Goal: Navigation & Orientation: Find specific page/section

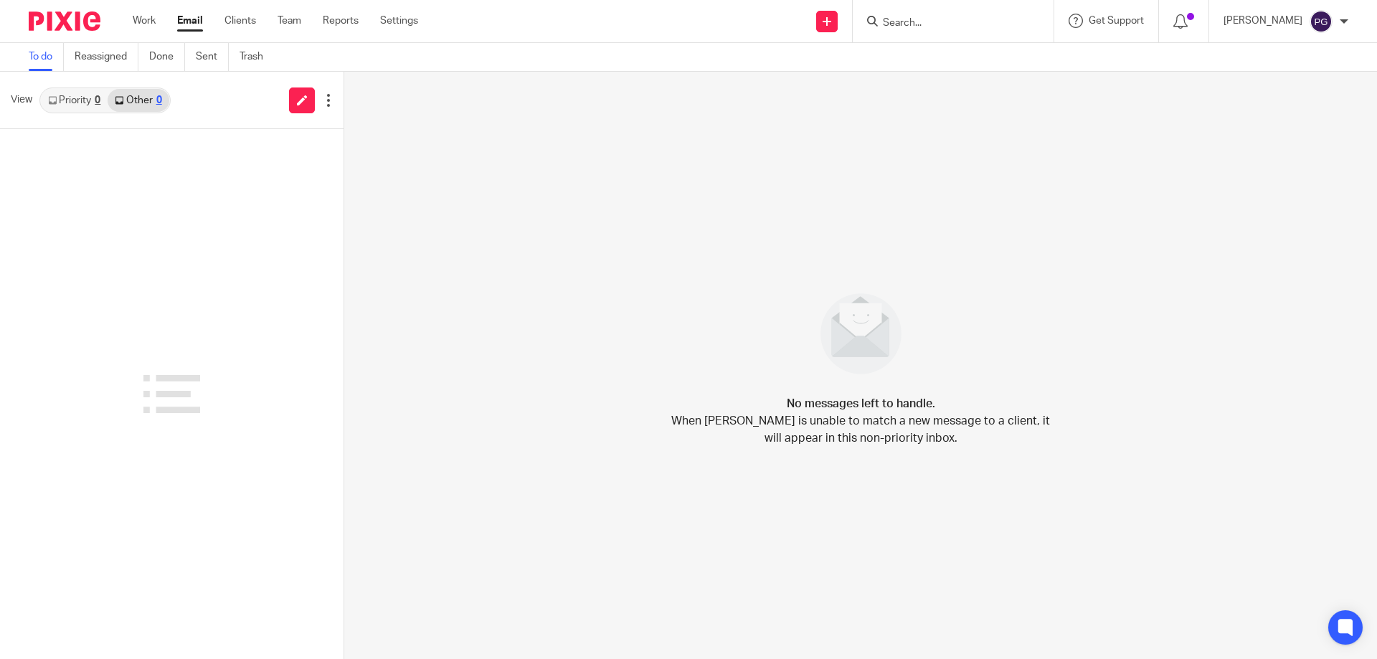
click at [141, 31] on div "Work Email Clients Team Reports Settings Work Email Clients Team Reports Settin…" at bounding box center [278, 21] width 321 height 42
click at [146, 24] on link "Work" at bounding box center [144, 21] width 23 height 14
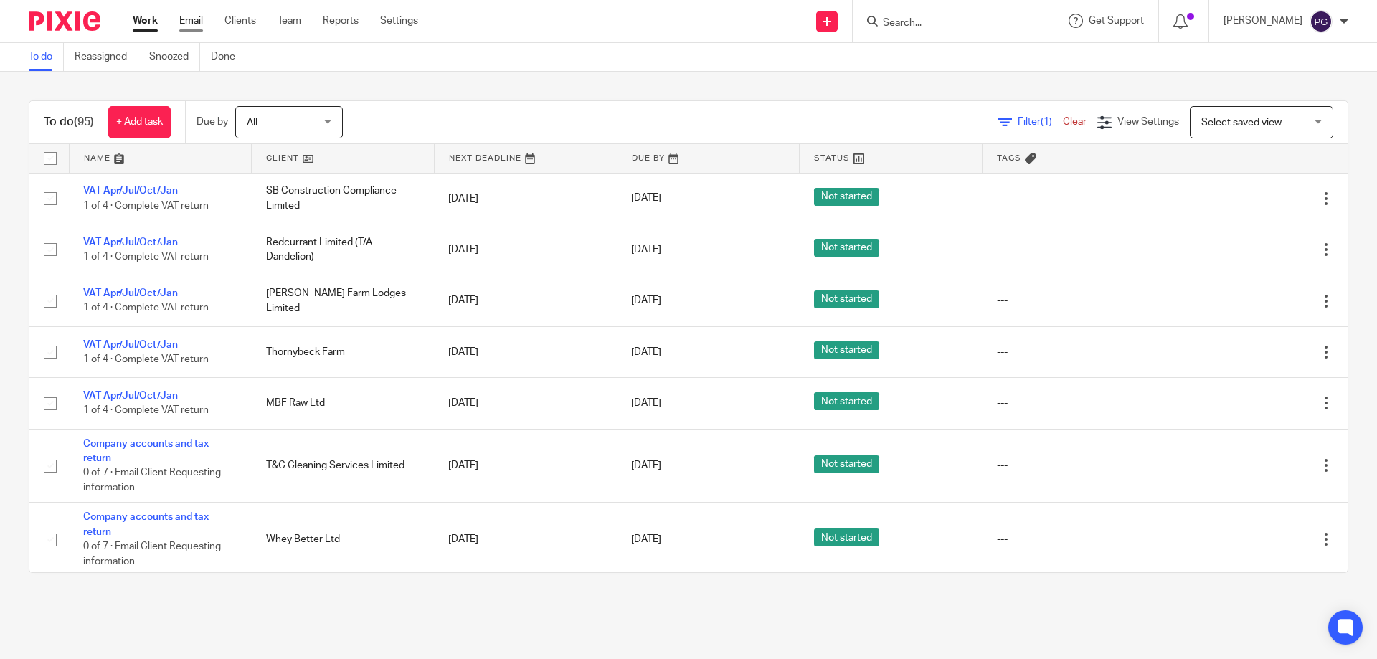
click at [196, 21] on link "Email" at bounding box center [191, 21] width 24 height 14
